Goal: Information Seeking & Learning: Find specific page/section

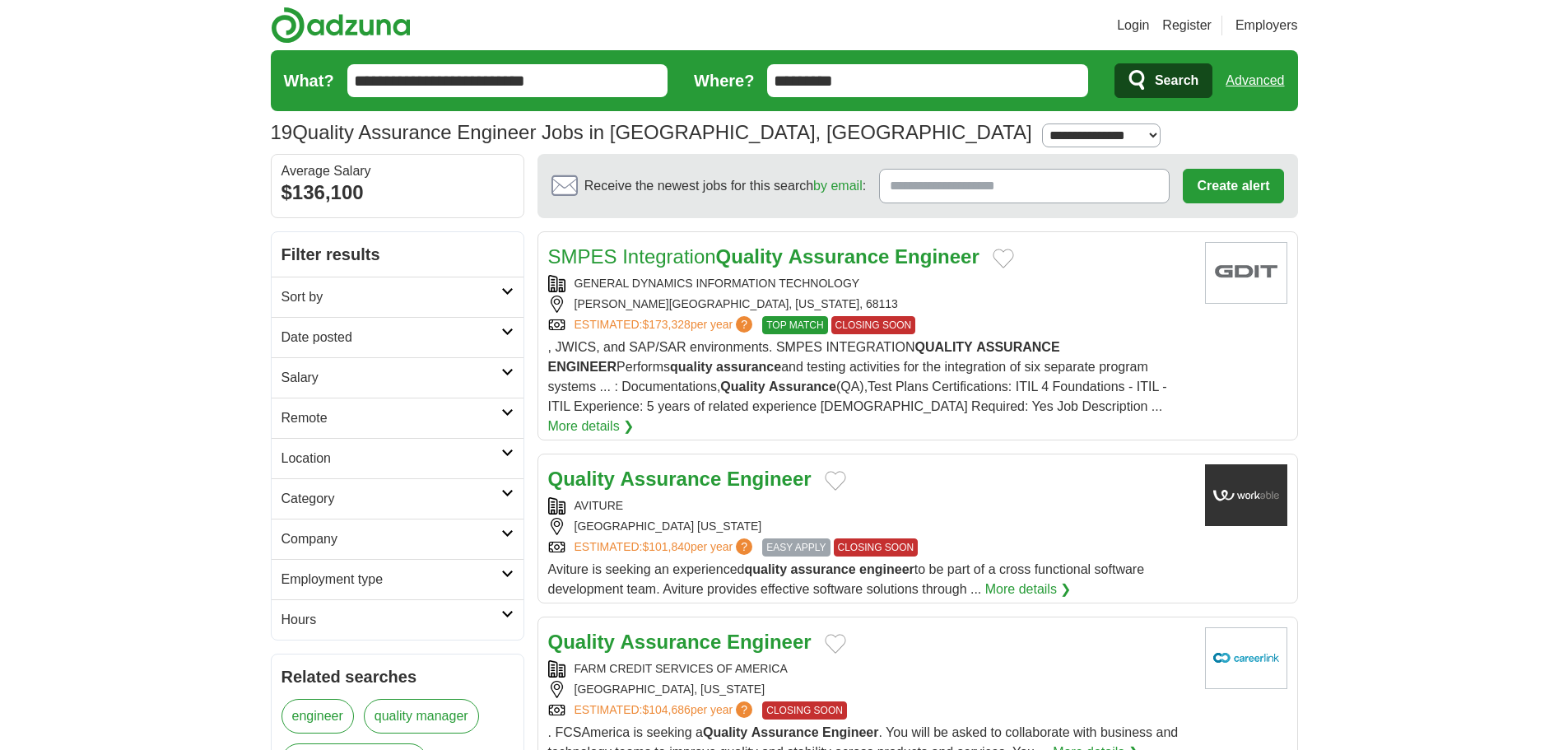
click at [892, 69] on input "*********" at bounding box center [927, 80] width 321 height 33
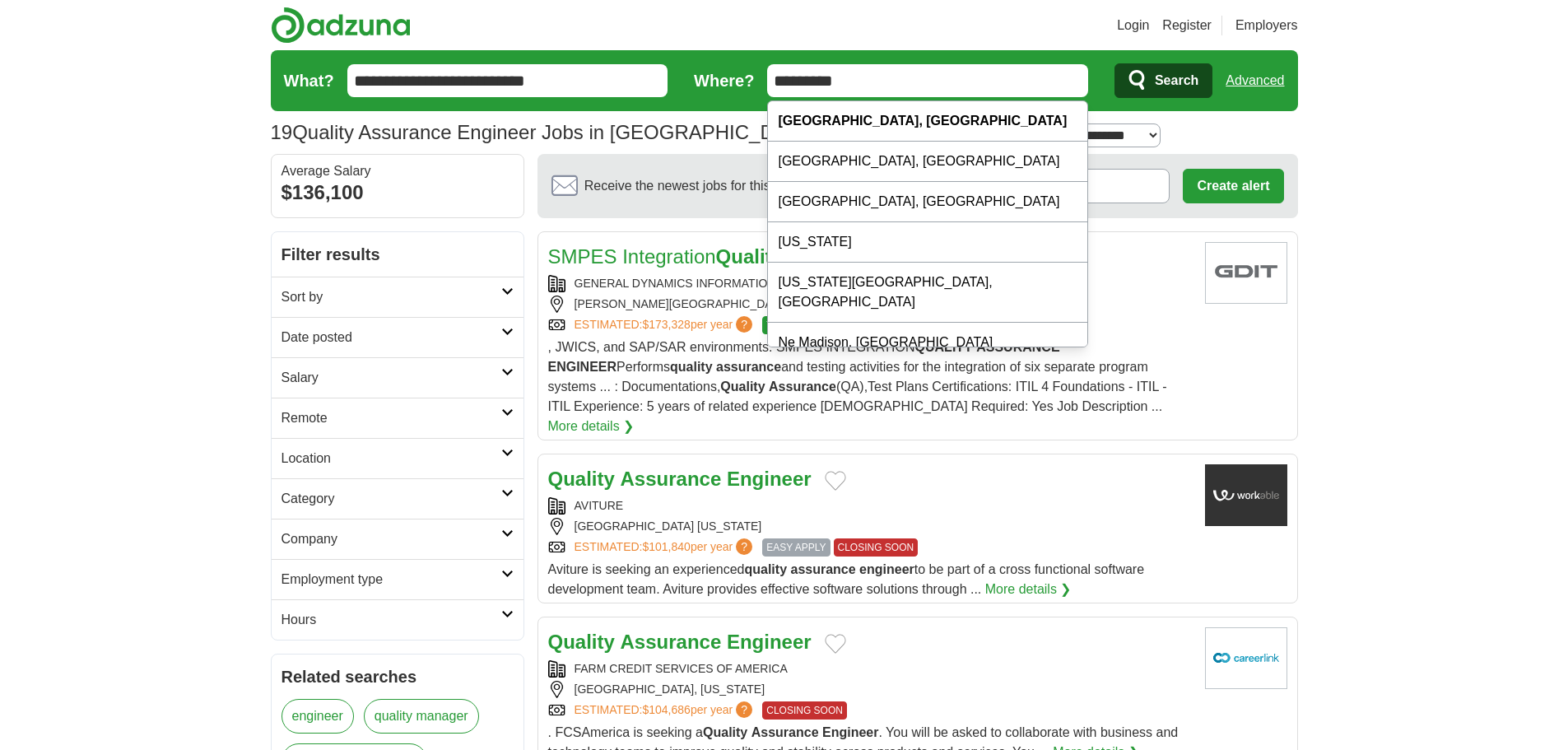
click at [898, 69] on input "*********" at bounding box center [927, 80] width 321 height 33
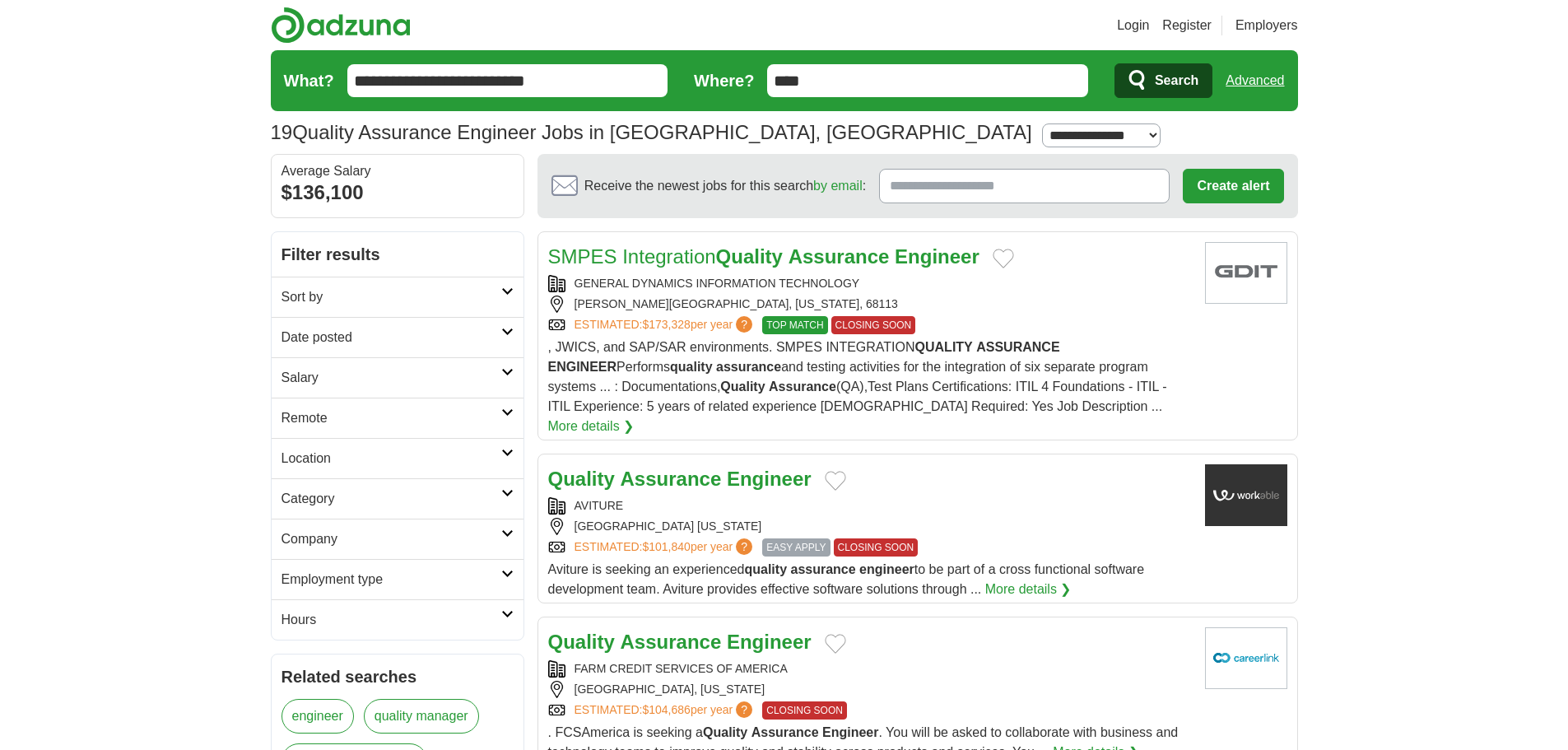
type input "****"
click at [1161, 86] on span "Search" at bounding box center [1176, 80] width 43 height 33
